Goal: Transaction & Acquisition: Purchase product/service

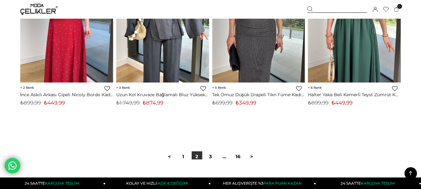
scroll to position [3544, 0]
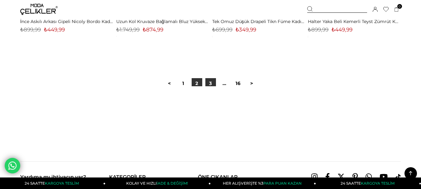
click at [209, 81] on link "3" at bounding box center [210, 83] width 11 height 11
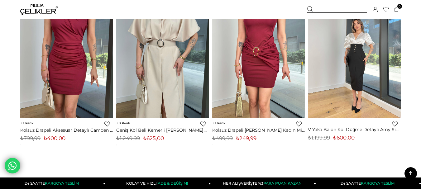
scroll to position [3553, 0]
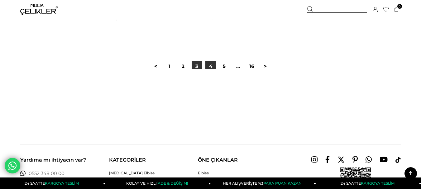
click at [207, 68] on link "4" at bounding box center [210, 66] width 11 height 11
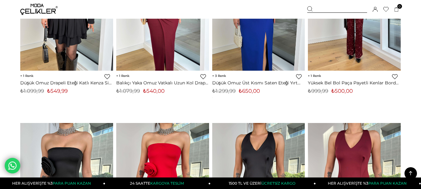
scroll to position [1340, 0]
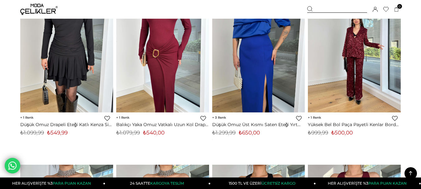
click at [316, 84] on img at bounding box center [354, 51] width 93 height 124
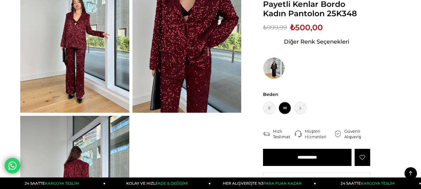
scroll to position [62, 0]
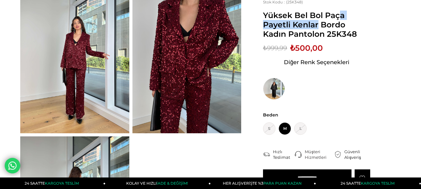
drag, startPoint x: 268, startPoint y: 15, endPoint x: 334, endPoint y: 14, distance: 66.1
click at [334, 14] on span "Yüksek Bel Bol Paça Payetli Kenlar Bordo Kadın Pantolon 25K348" at bounding box center [316, 25] width 107 height 28
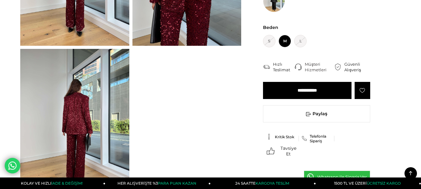
scroll to position [156, 0]
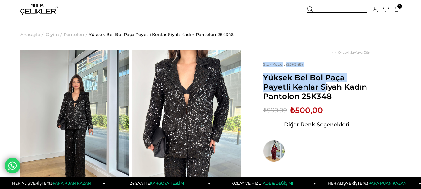
drag, startPoint x: 259, startPoint y: 76, endPoint x: 353, endPoint y: 81, distance: 94.3
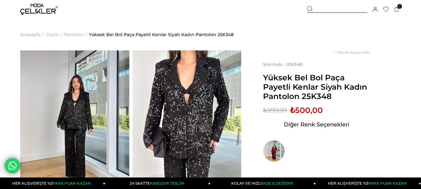
click at [354, 108] on div "Sepetteki Son Fiyat Fiyat : ₺999,99 (KDV Dahil) İndirimli : ₺500,00 (KDV Dahil)…" at bounding box center [316, 134] width 107 height 56
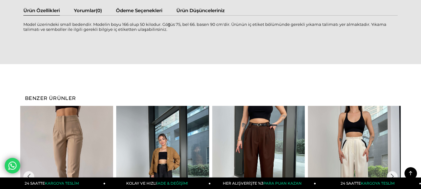
scroll to position [343, 0]
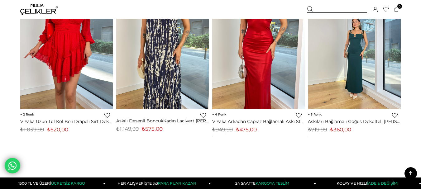
scroll to position [3511, 0]
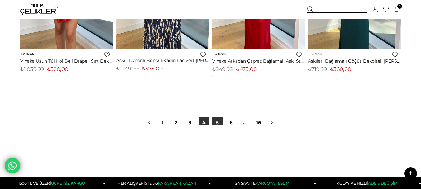
click at [216, 122] on link "5" at bounding box center [217, 122] width 11 height 11
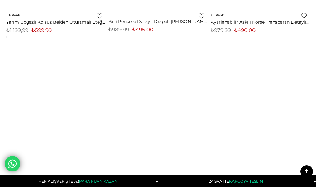
scroll to position [4868, 0]
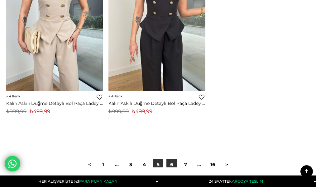
click at [173, 162] on link "6" at bounding box center [171, 165] width 11 height 11
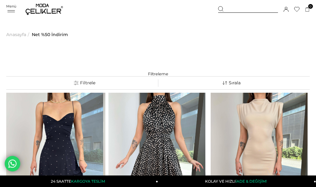
click at [12, 10] on div "Menü" at bounding box center [11, 8] width 10 height 9
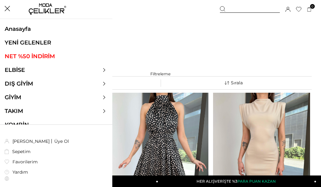
click at [49, 56] on link "NET %50 İNDİRİM" at bounding box center [56, 56] width 112 height 7
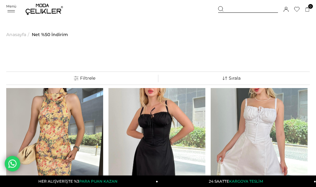
click at [16, 11] on icon at bounding box center [11, 11] width 9 height 2
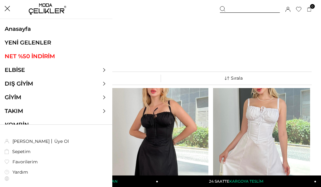
click at [31, 46] on link "YENİ GELENLER" at bounding box center [56, 42] width 112 height 7
click at [41, 43] on link "YENİ GELENLER" at bounding box center [56, 42] width 112 height 7
click at [40, 43] on link "YENİ GELENLER" at bounding box center [56, 42] width 112 height 7
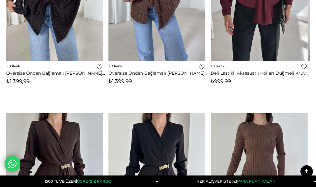
scroll to position [3085, 0]
